Goal: Task Accomplishment & Management: Manage account settings

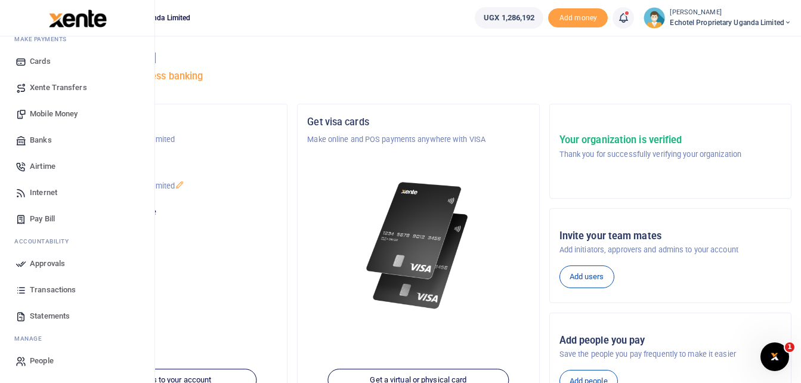
click at [23, 262] on icon at bounding box center [21, 263] width 11 height 11
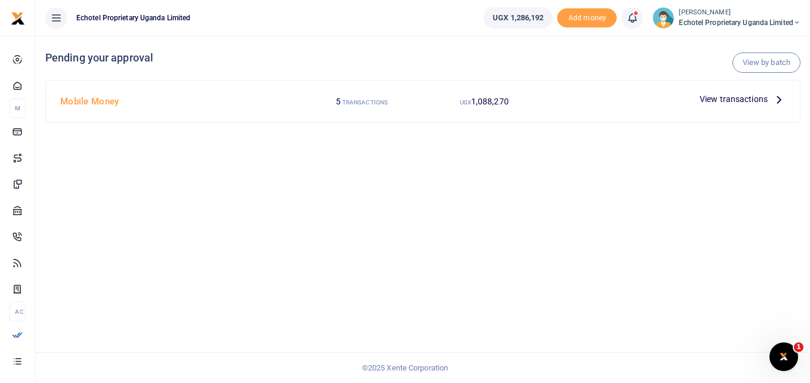
click at [778, 100] on icon at bounding box center [778, 98] width 13 height 13
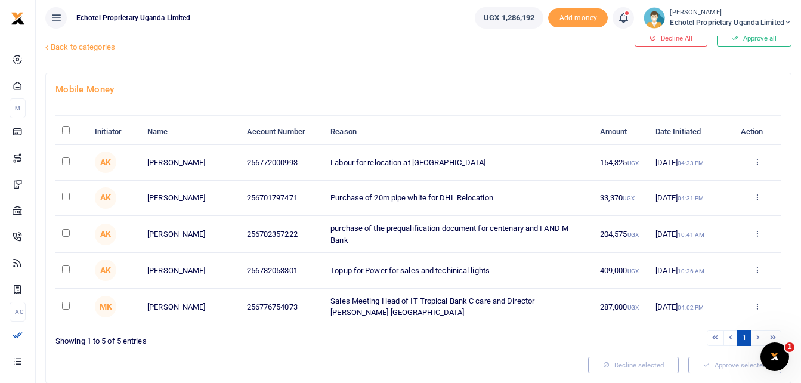
scroll to position [60, 0]
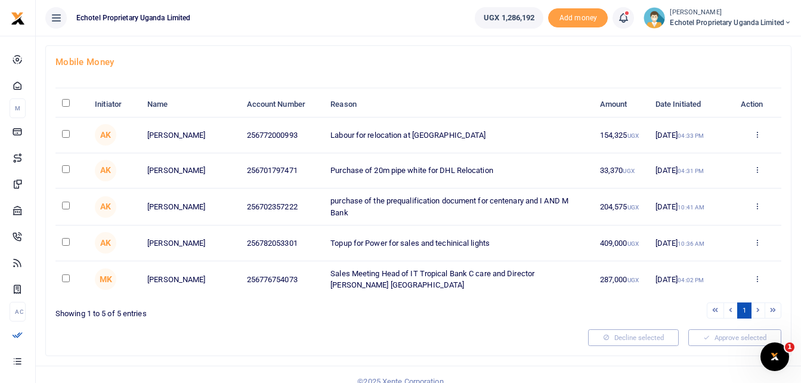
click at [66, 282] on input "checkbox" at bounding box center [66, 278] width 8 height 8
checkbox input "true"
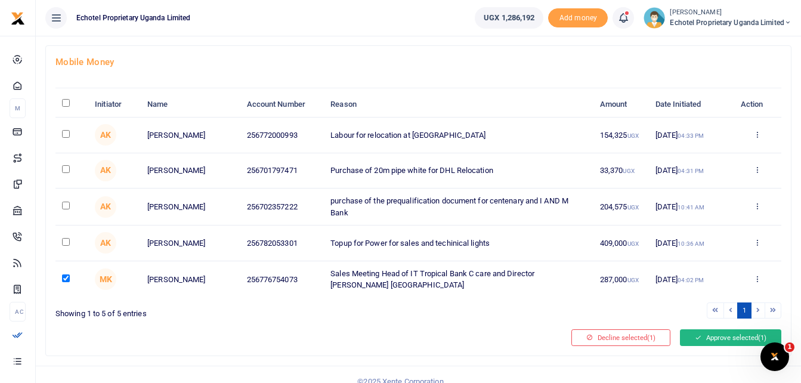
click at [714, 346] on button "Approve selected (1)" at bounding box center [730, 337] width 101 height 17
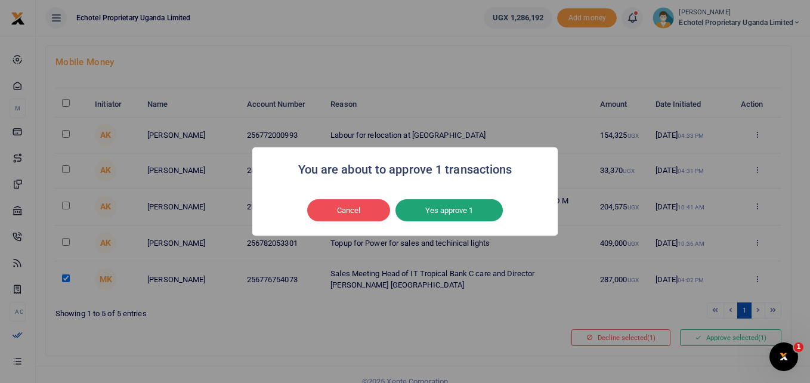
click at [439, 207] on button "Yes approve 1" at bounding box center [448, 210] width 107 height 23
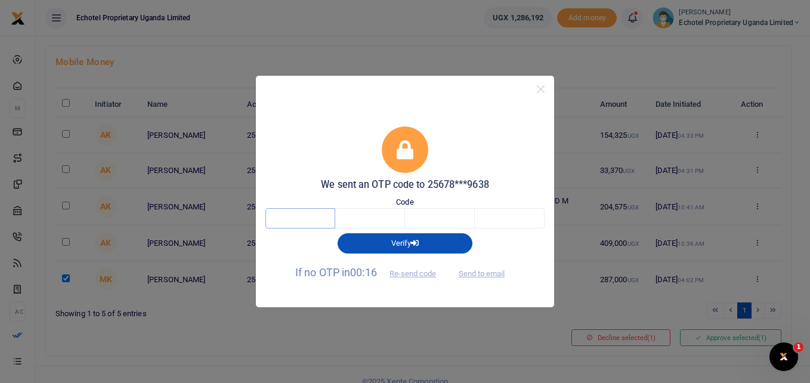
click at [313, 213] on input "text" at bounding box center [300, 218] width 70 height 20
type input "8"
type input "0"
type input "9"
type input "5"
